Goal: Transaction & Acquisition: Purchase product/service

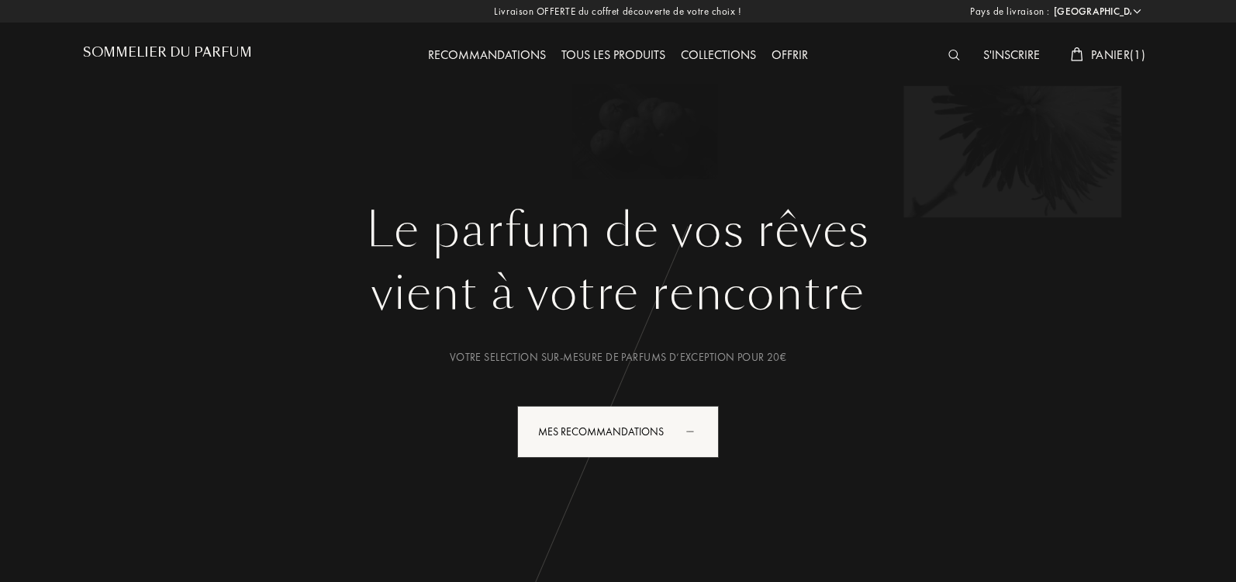
select select "IT"
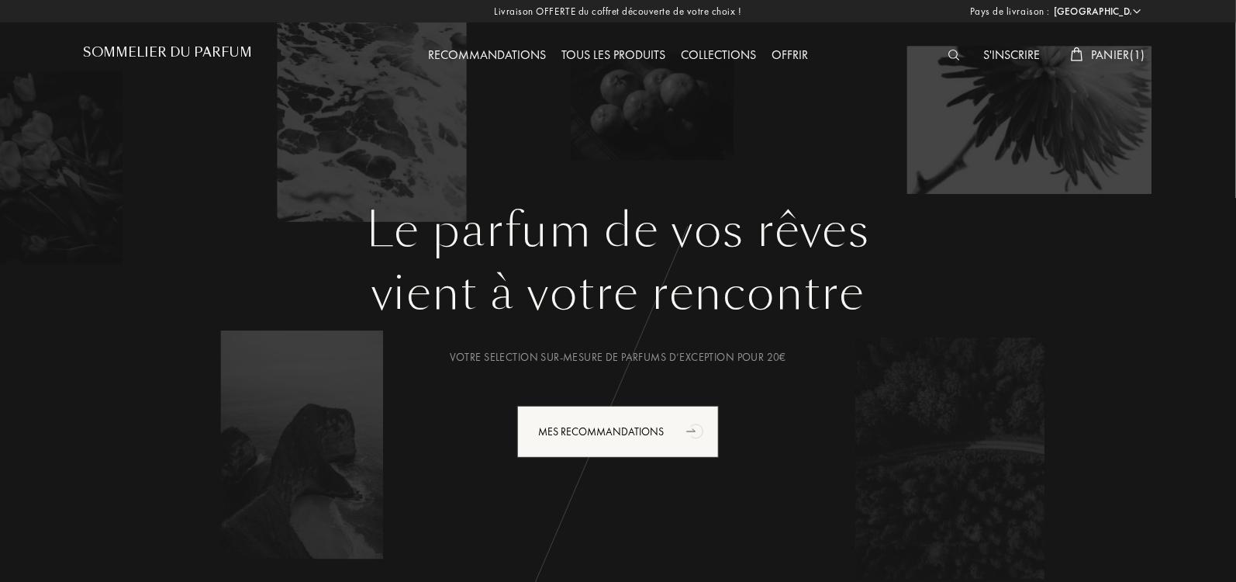
click at [951, 49] on div at bounding box center [958, 56] width 35 height 20
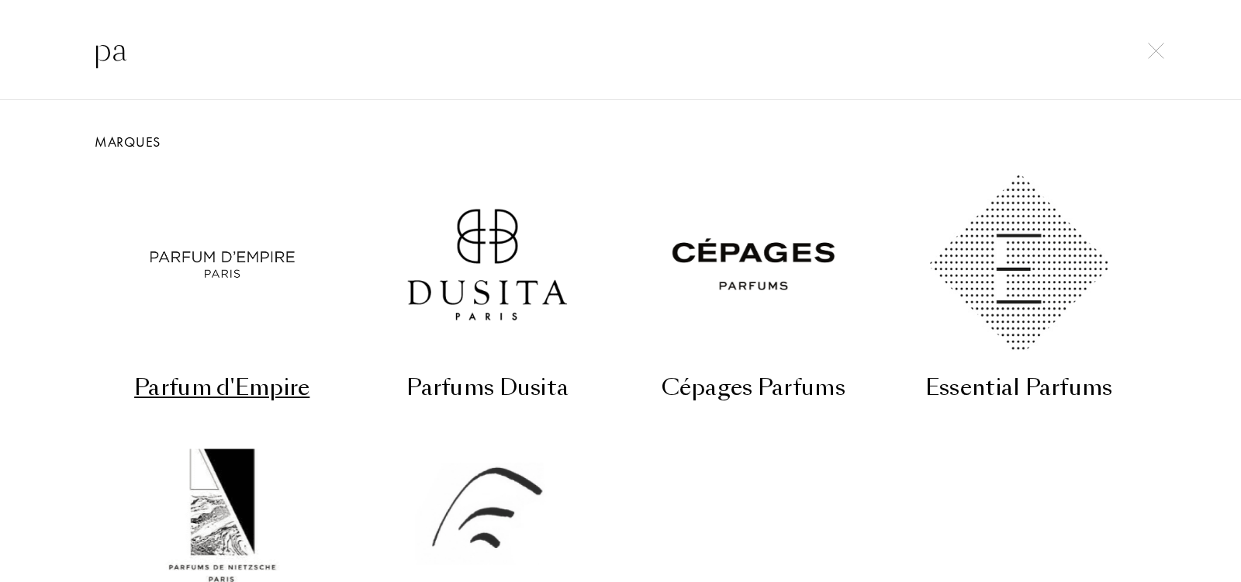
type input "p"
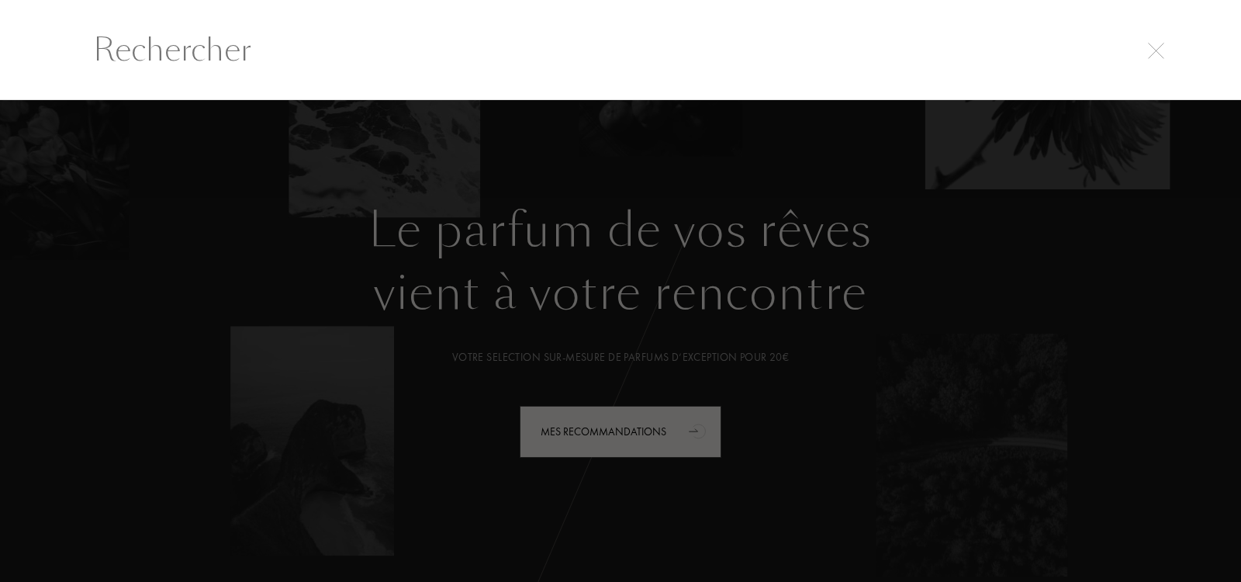
click at [1162, 50] on img at bounding box center [1156, 51] width 16 height 16
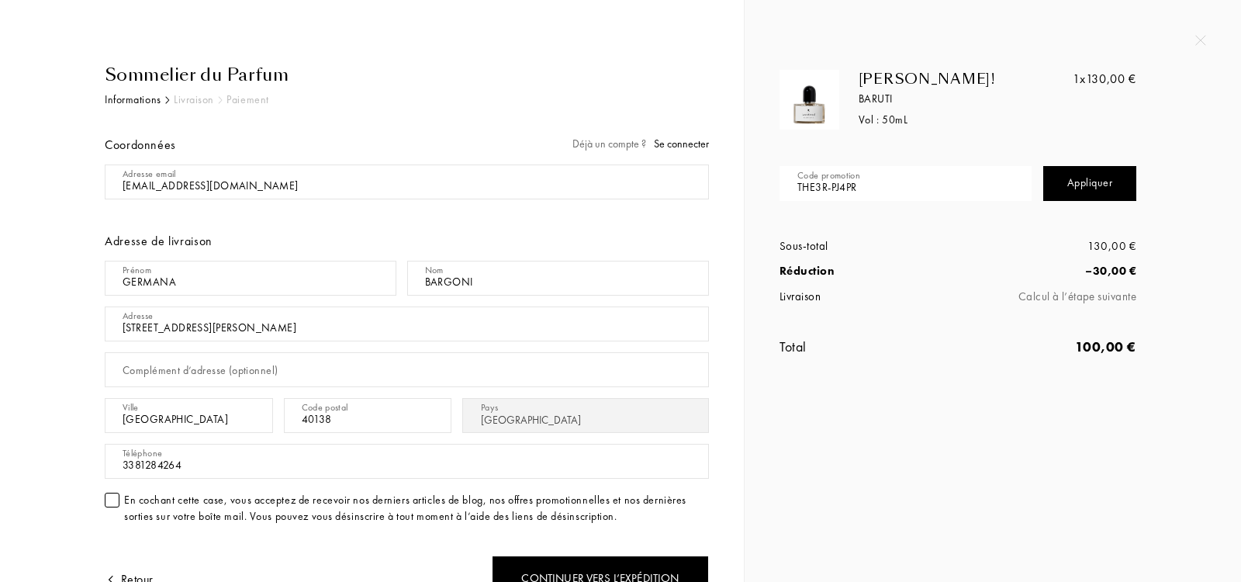
select select "IT"
